Goal: Contribute content: Add original content to the website for others to see

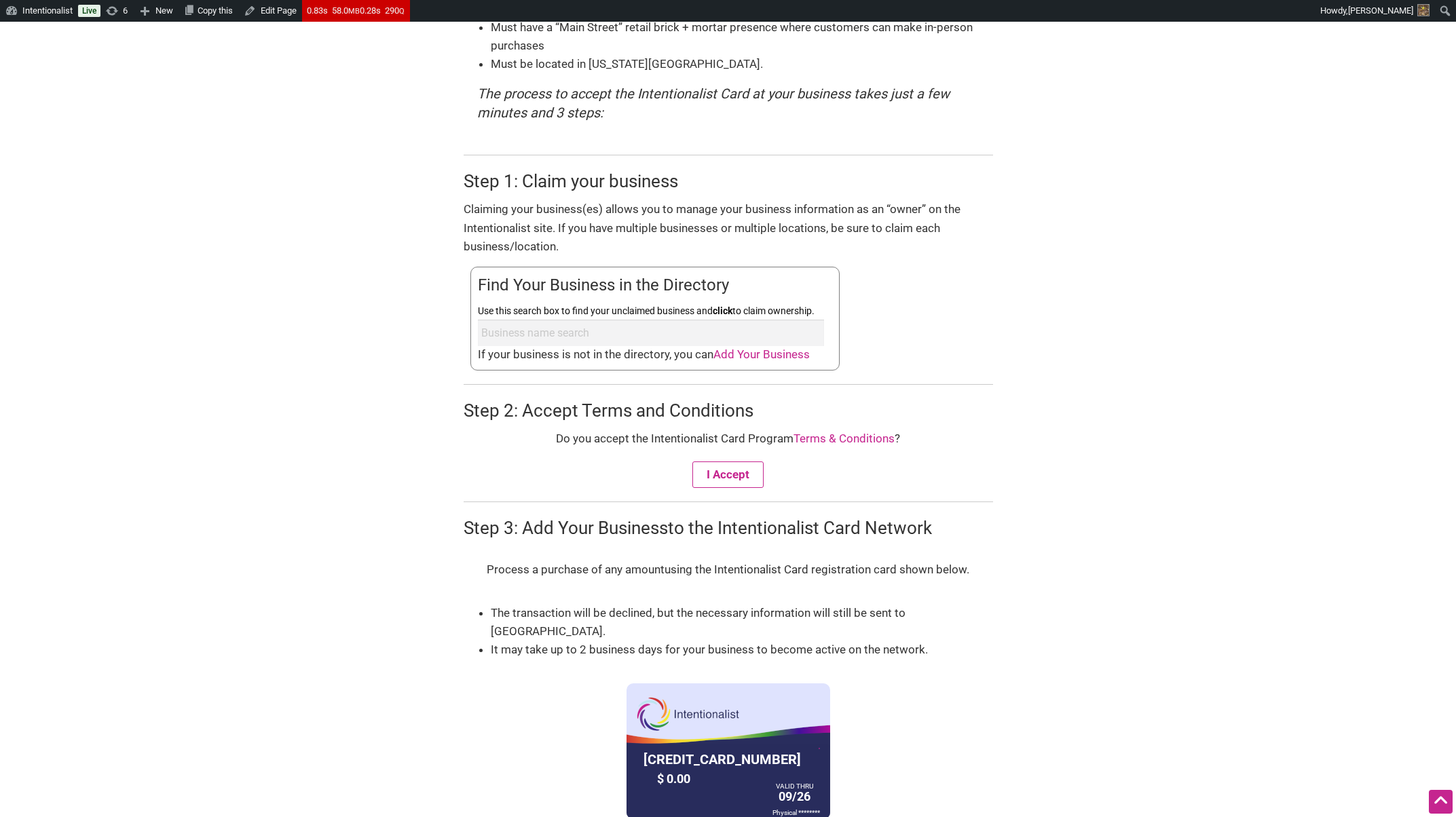
scroll to position [407, 0]
click at [769, 355] on span "Add Your Business" at bounding box center [761, 354] width 96 height 14
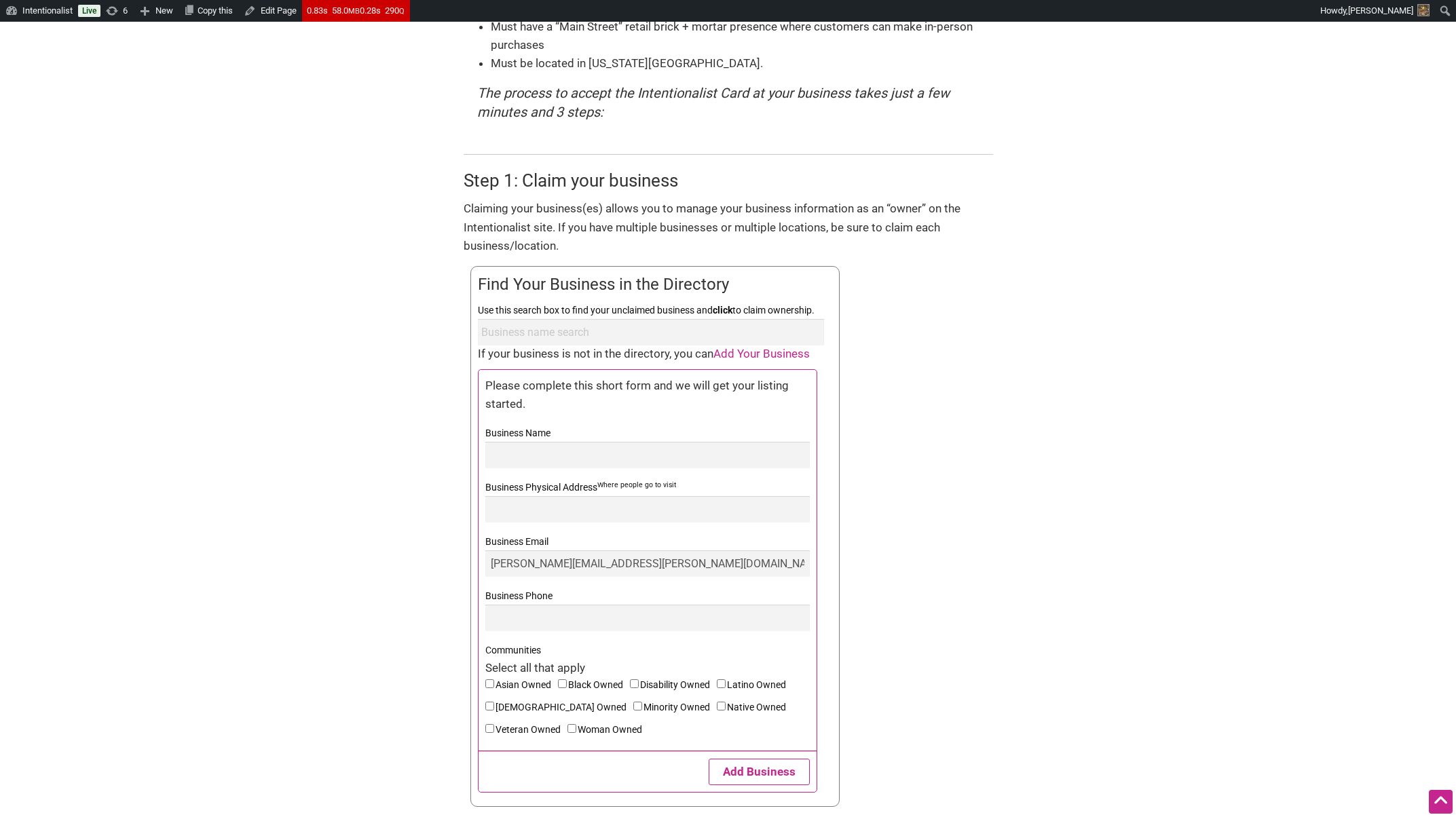
scroll to position [488, 0]
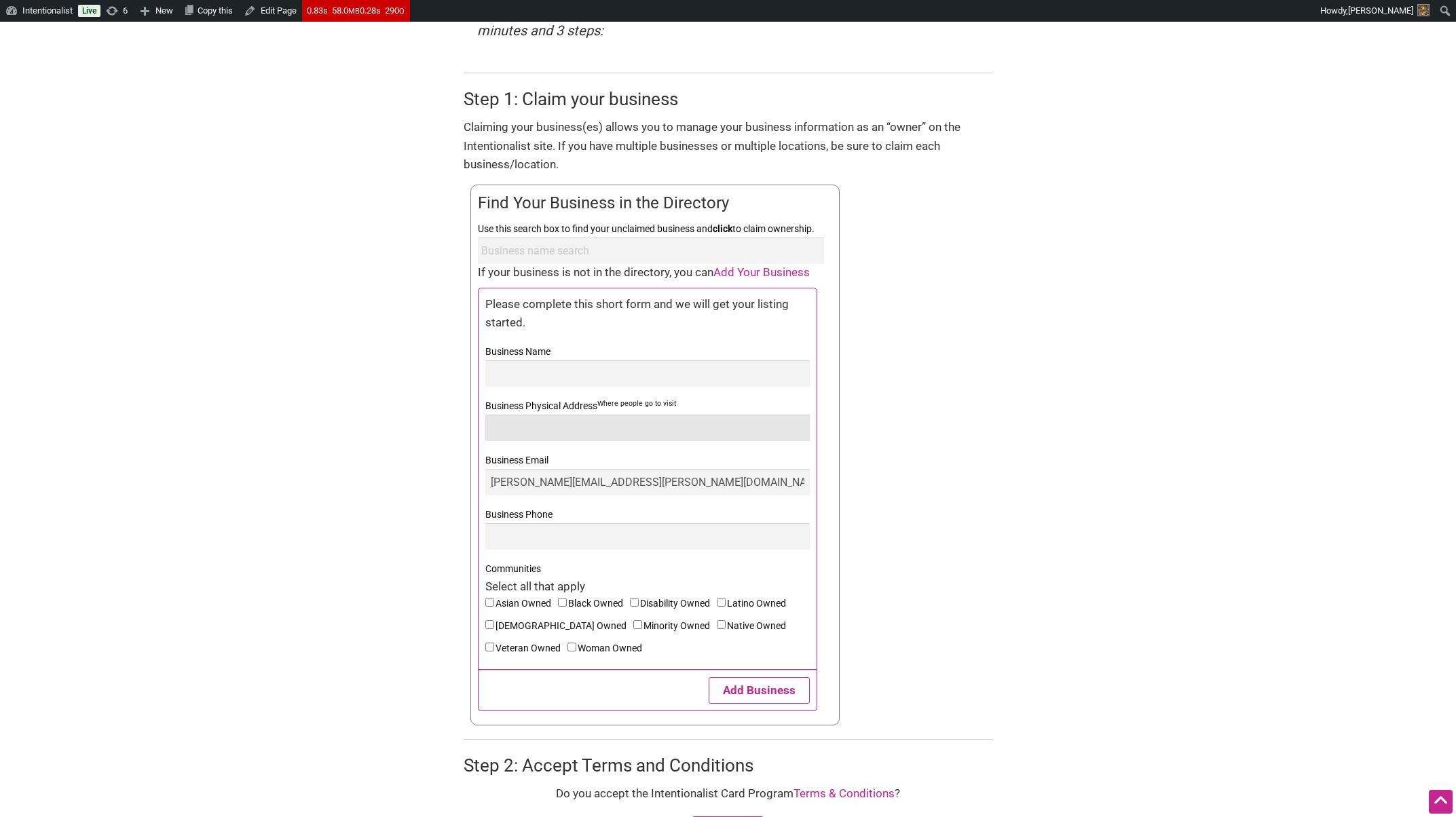
click at [619, 429] on input "Business Physical Address Where people go to visit" at bounding box center [647, 428] width 325 height 26
click at [636, 429] on input "Business Physical Address Where people go to visit" at bounding box center [647, 428] width 325 height 26
type input "k"
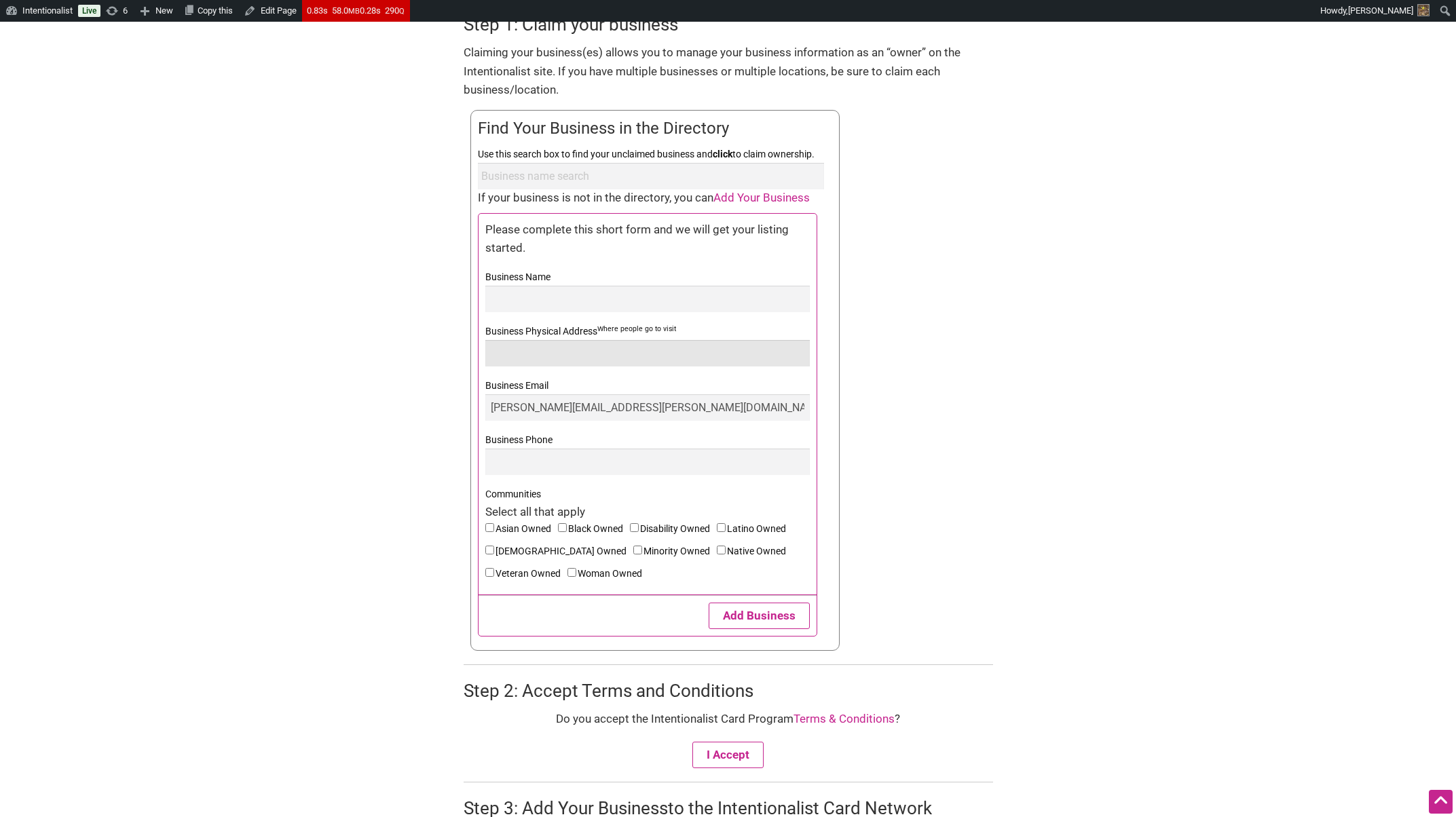
scroll to position [652, 0]
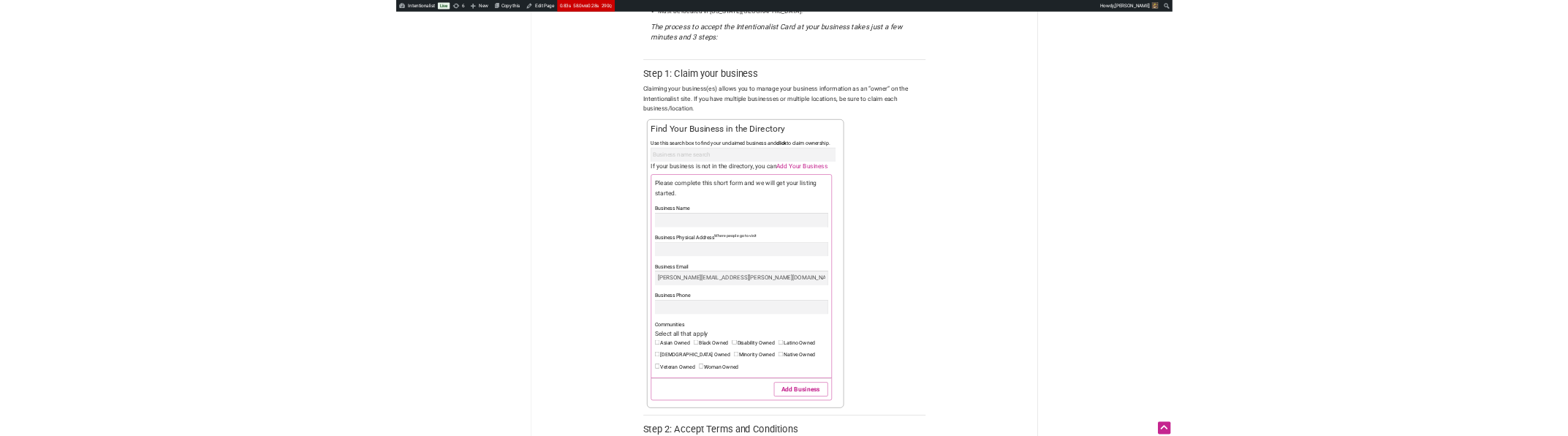
scroll to position [614, 0]
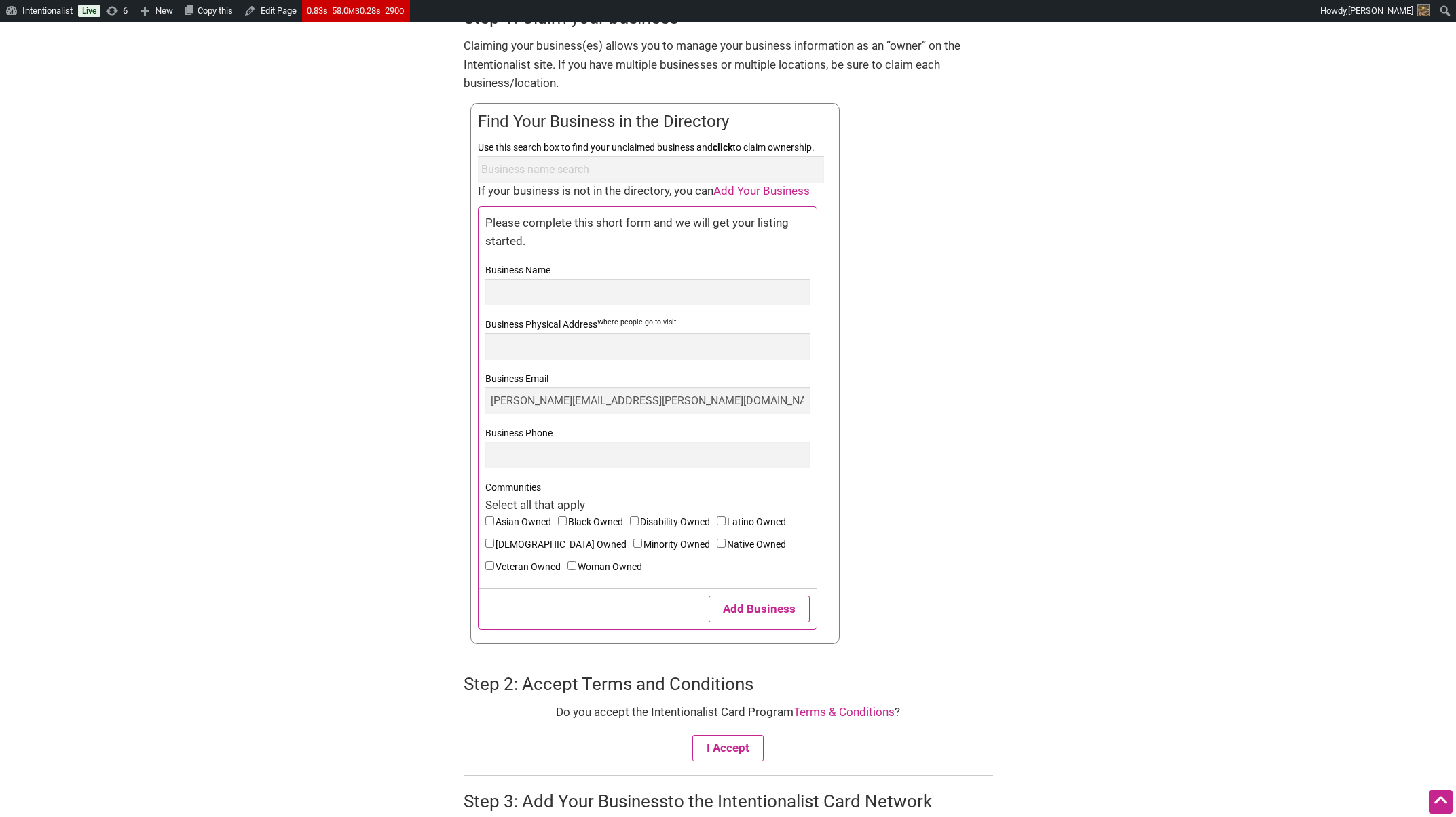
click at [273, 204] on form "Join the Program! The Intentionalist Card and Buy Black Card are prepaid restri…" at bounding box center [728, 360] width 950 height 1505
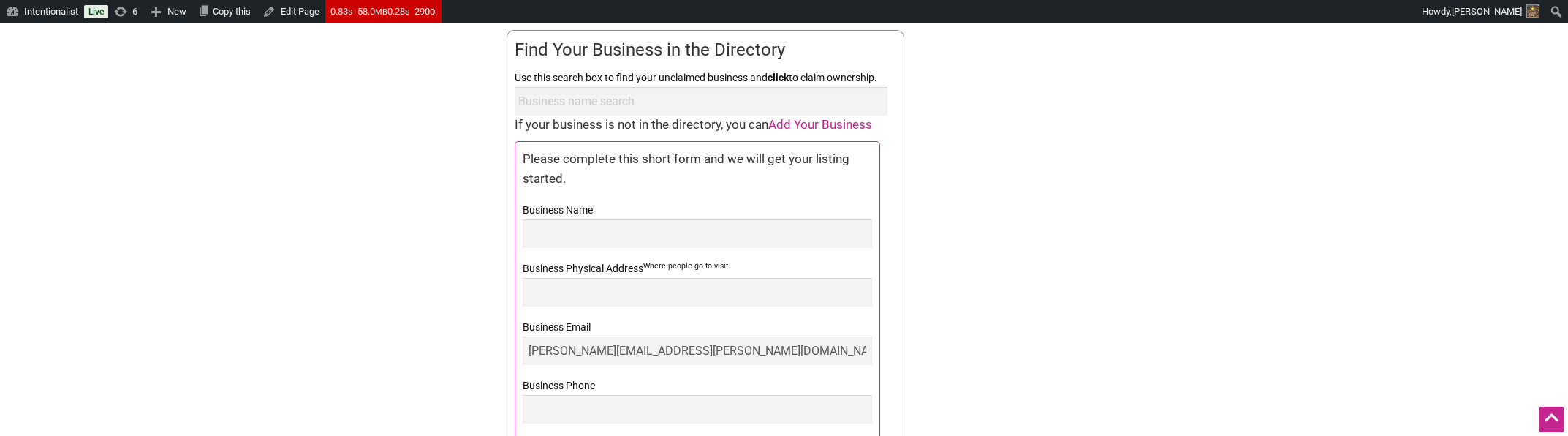
scroll to position [702, 0]
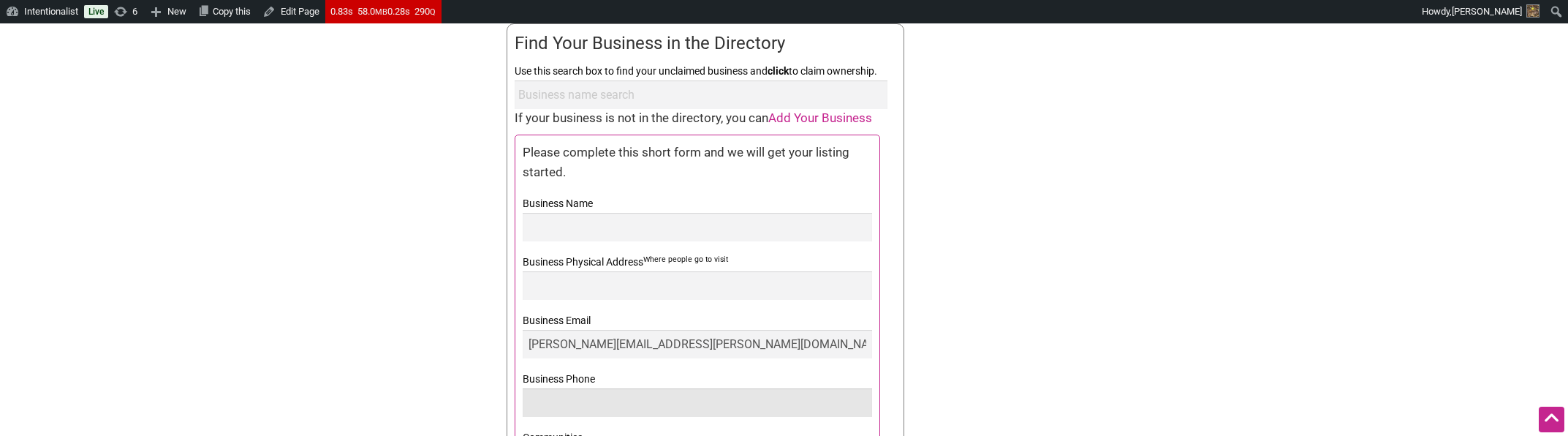
click at [655, 397] on input "Business Phone" at bounding box center [697, 402] width 350 height 28
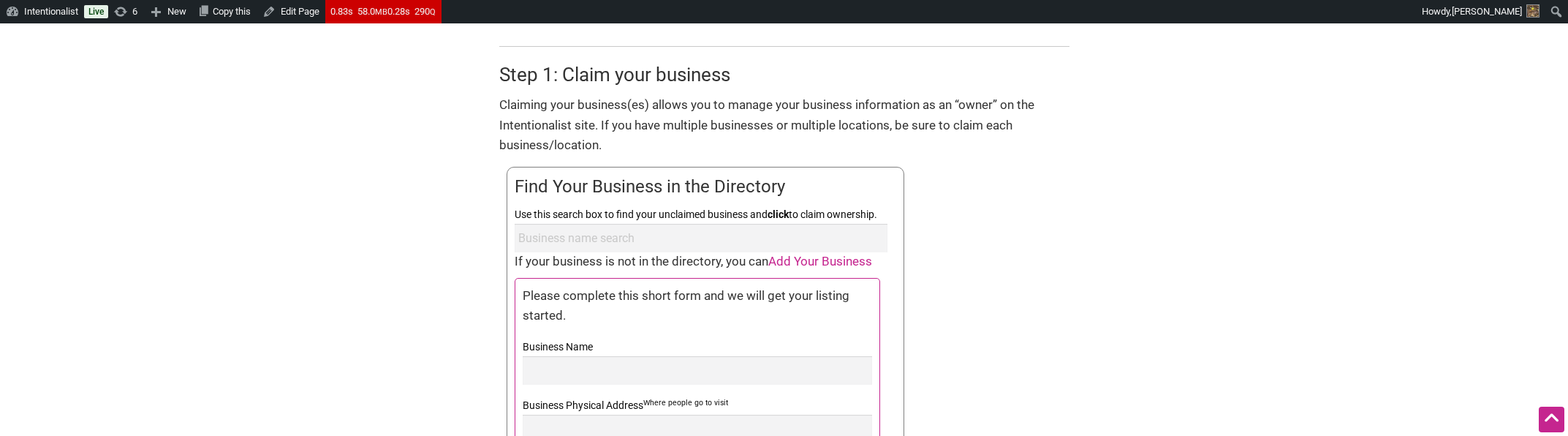
scroll to position [614, 0]
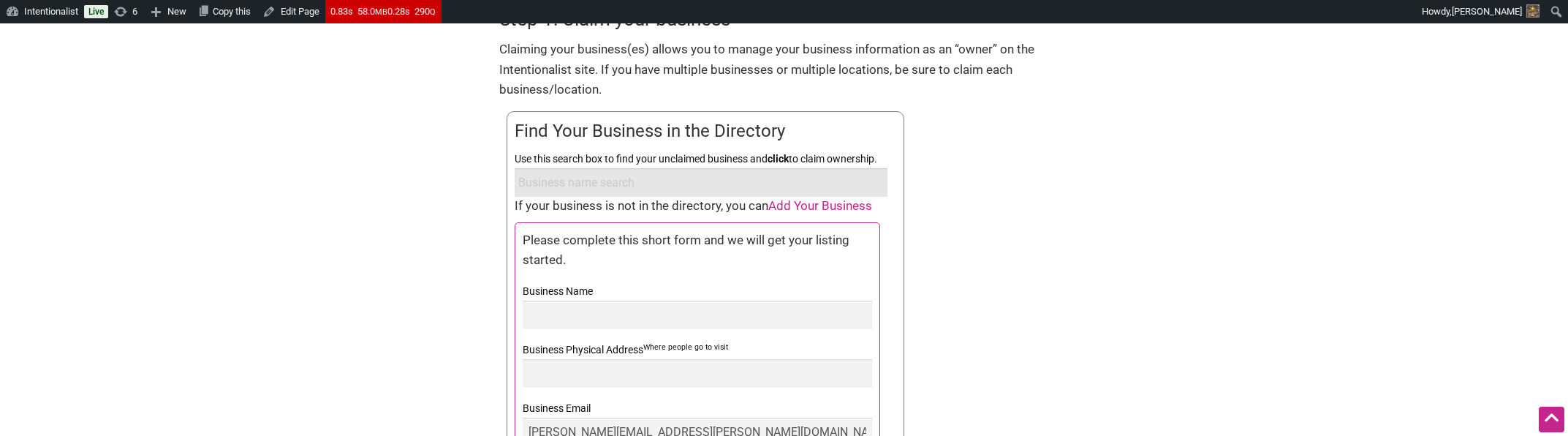
click at [628, 178] on input "Use this search box to find your unclaimed business and click to claim ownershi…" at bounding box center [701, 182] width 373 height 28
type input "Test"
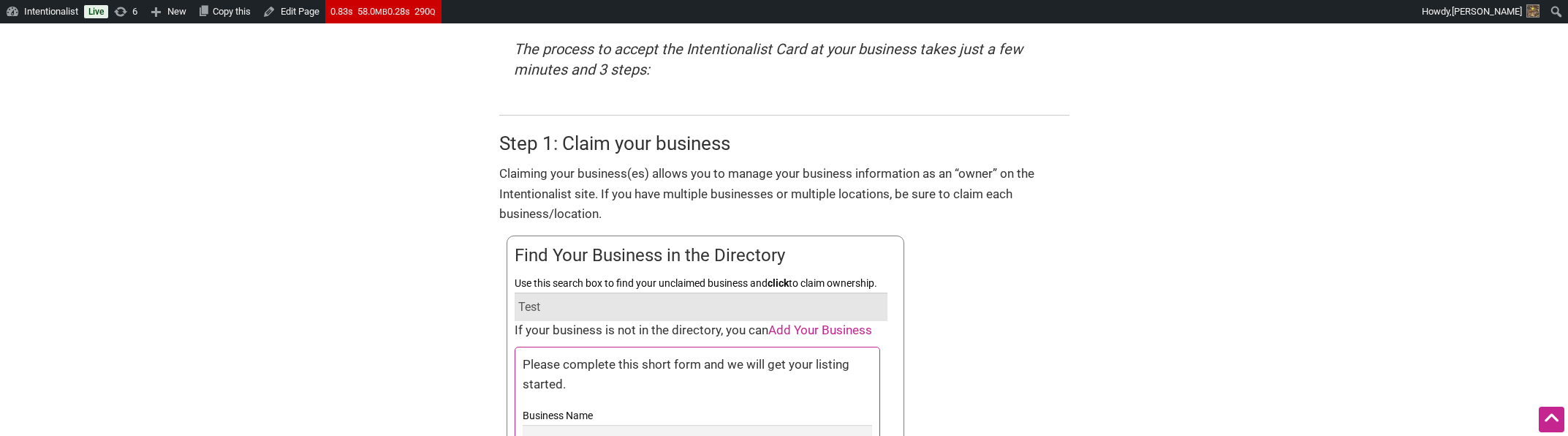
scroll to position [526, 0]
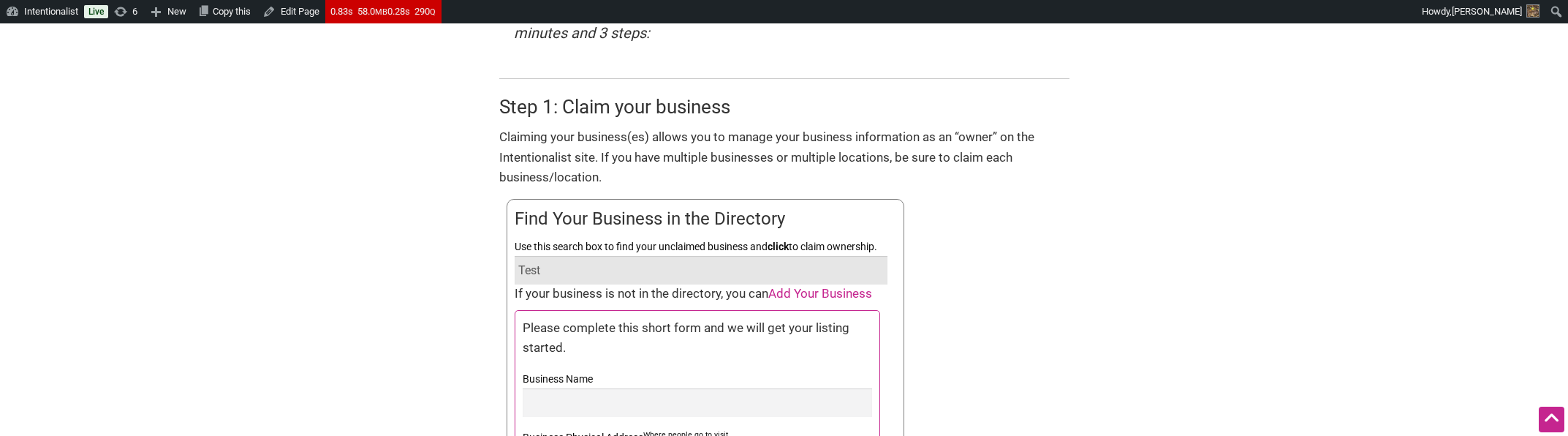
drag, startPoint x: 550, startPoint y: 264, endPoint x: 450, endPoint y: 256, distance: 100.3
